Goal: Task Accomplishment & Management: Use online tool/utility

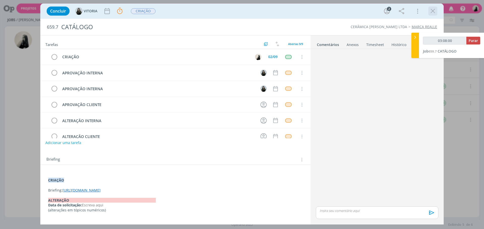
click at [432, 10] on icon "dialog" at bounding box center [433, 11] width 8 height 8
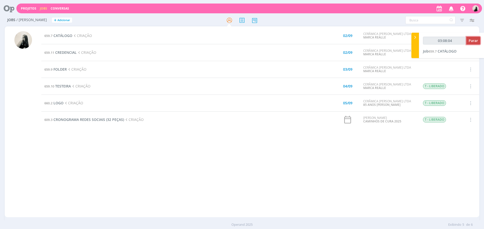
click at [469, 43] on span "Parar" at bounding box center [472, 40] width 9 height 5
type input "03:09:00"
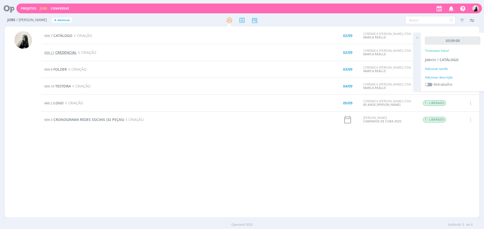
click at [64, 54] on span "CREDENCIAL" at bounding box center [65, 52] width 21 height 5
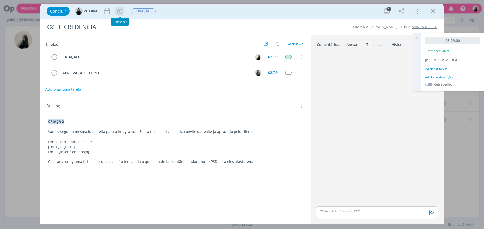
click at [123, 13] on icon "dialog" at bounding box center [120, 11] width 8 height 8
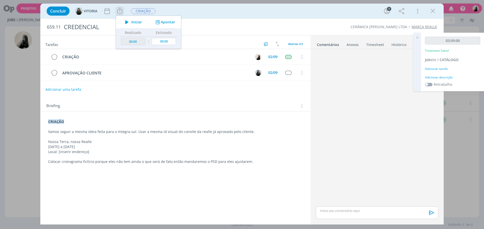
click at [132, 23] on span "Iniciar" at bounding box center [136, 22] width 11 height 4
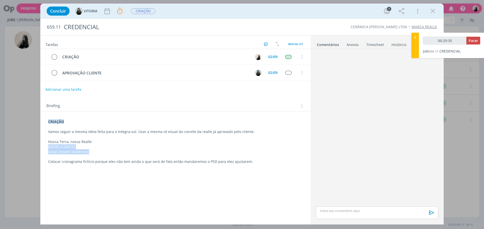
drag, startPoint x: 95, startPoint y: 153, endPoint x: 45, endPoint y: 147, distance: 50.3
click at [45, 147] on div "CRIAÇÃO Vamos seguir a mesma ideia feita para o Integra-sul. Usar a mesma id vi…" at bounding box center [175, 145] width 262 height 54
copy div "[DATE] a [DATE] Local: [inserir endereço]"
drag, startPoint x: 471, startPoint y: 39, endPoint x: 452, endPoint y: 50, distance: 21.9
click at [471, 39] on span "Parar" at bounding box center [472, 40] width 9 height 5
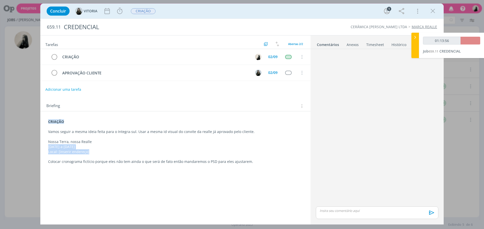
type input "01:14:00"
